Goal: Information Seeking & Learning: Learn about a topic

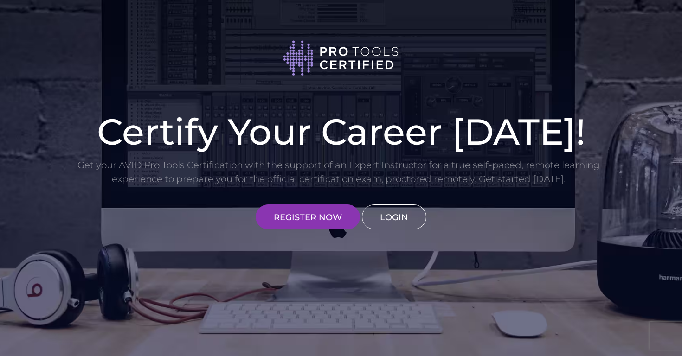
click at [386, 222] on link "LOGIN" at bounding box center [394, 217] width 64 height 25
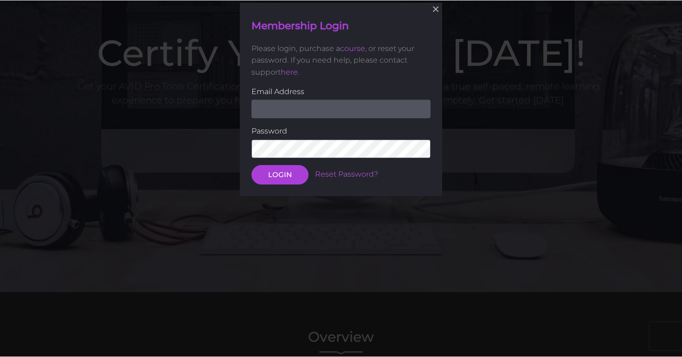
scroll to position [80, 0]
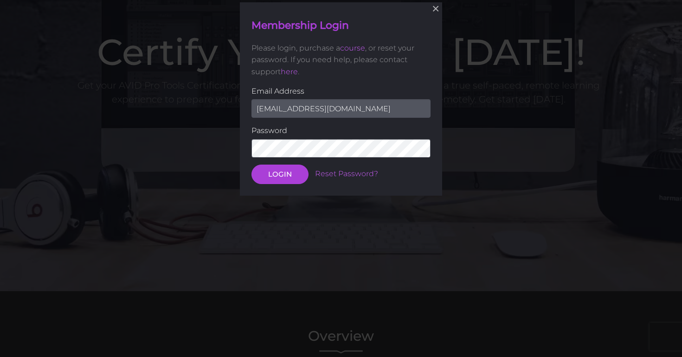
type input "[EMAIL_ADDRESS][DOMAIN_NAME]"
click at [282, 176] on button "LOGIN" at bounding box center [279, 173] width 57 height 19
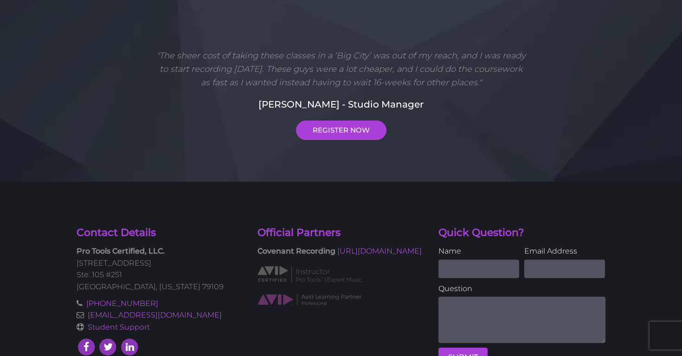
scroll to position [322, 0]
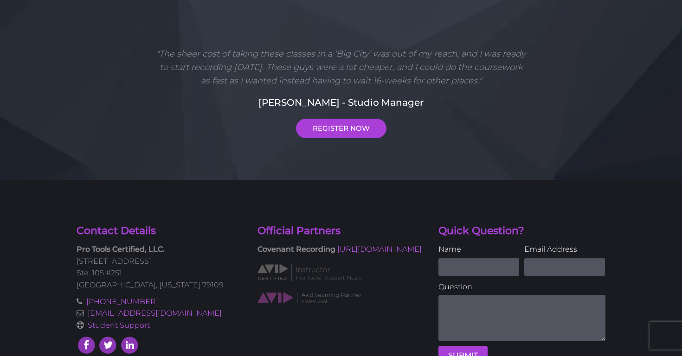
click at [77, 63] on div ""The sheer cost of taking these classes in a ‘Big City’ was out of my reach, an…" at bounding box center [341, 92] width 529 height 91
click at [461, 180] on div "Contact Details Pro Tools Certified, LLC. 5600 Bell Street Ste. 105 #251 Amaril…" at bounding box center [341, 280] width 682 height 201
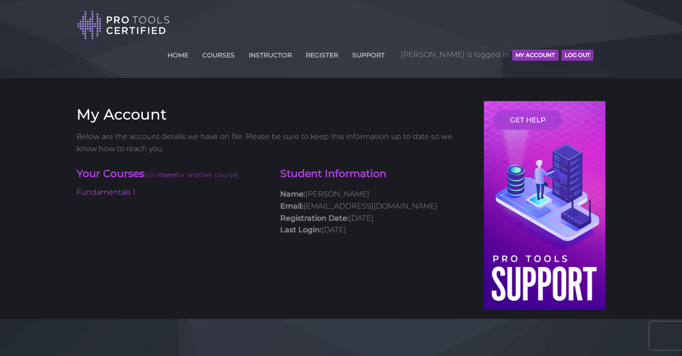
scroll to position [0, 0]
click at [237, 46] on link "COURSES" at bounding box center [218, 53] width 37 height 15
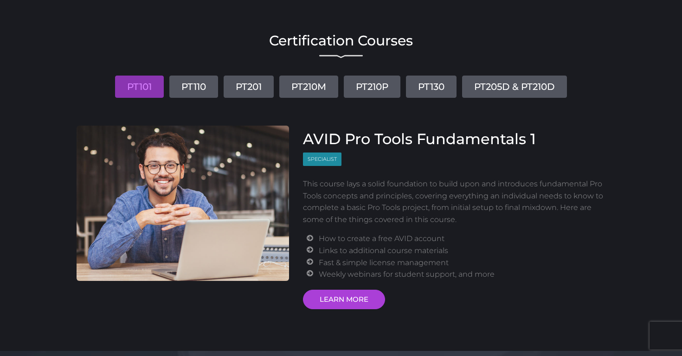
scroll to position [113, 0]
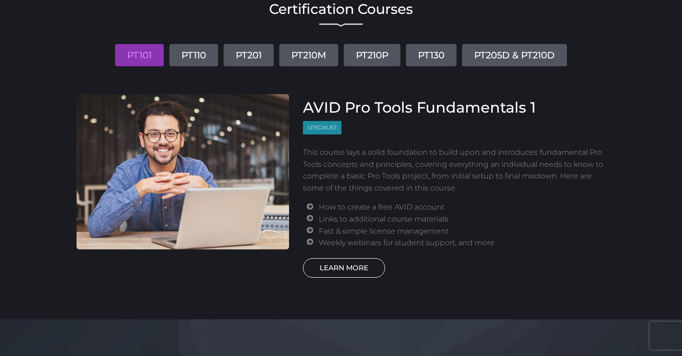
click at [359, 258] on link "LEARN MORE" at bounding box center [344, 267] width 82 height 19
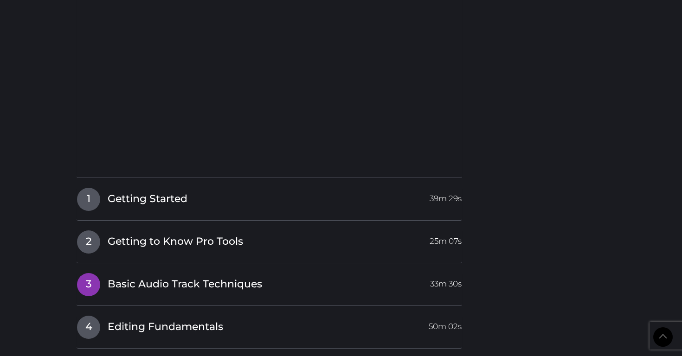
scroll to position [1236, 0]
click at [90, 315] on span "4" at bounding box center [88, 326] width 23 height 23
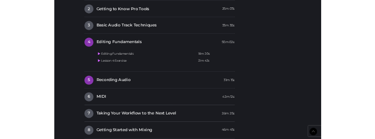
scroll to position [1256, 0]
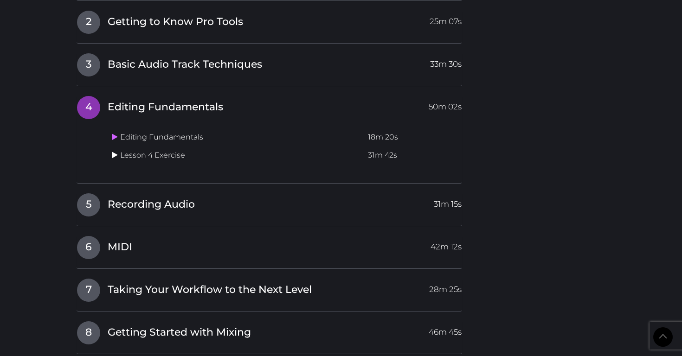
click at [114, 151] on icon at bounding box center [115, 154] width 6 height 7
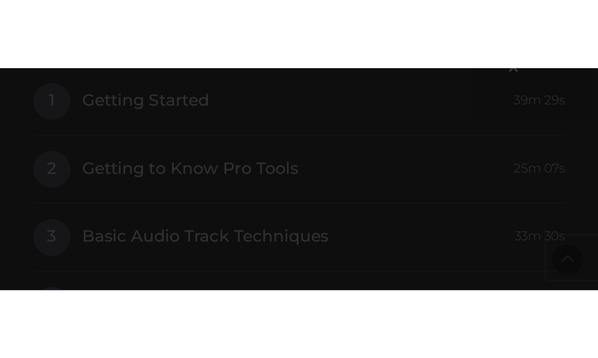
scroll to position [0, 0]
